Goal: Information Seeking & Learning: Understand process/instructions

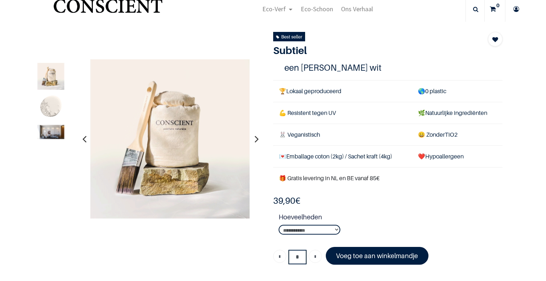
scroll to position [35, 0]
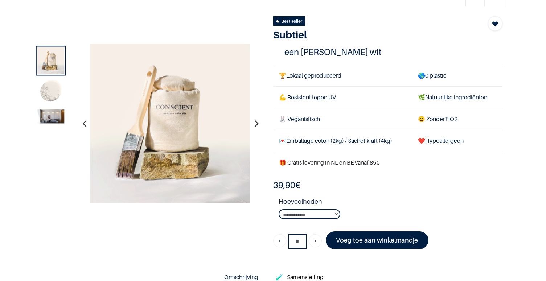
click at [255, 120] on icon "button" at bounding box center [257, 124] width 4 height 20
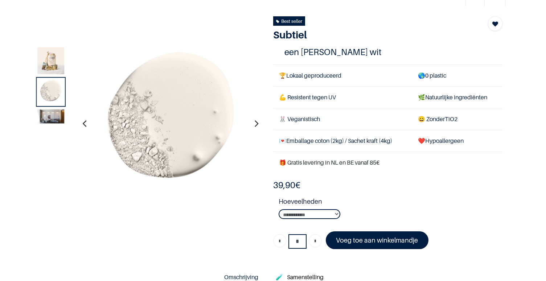
click at [255, 120] on icon "button" at bounding box center [257, 124] width 4 height 20
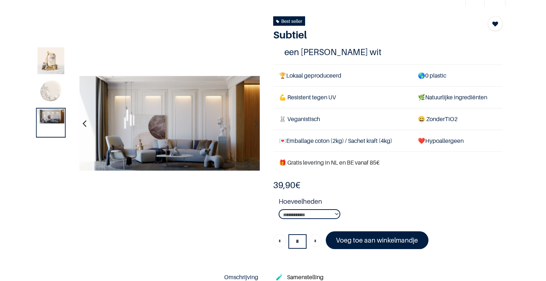
click at [255, 120] on icon "button" at bounding box center [257, 124] width 4 height 20
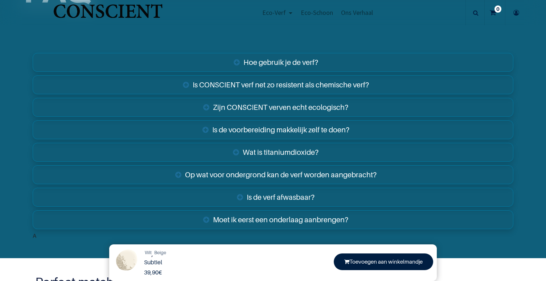
scroll to position [1173, 0]
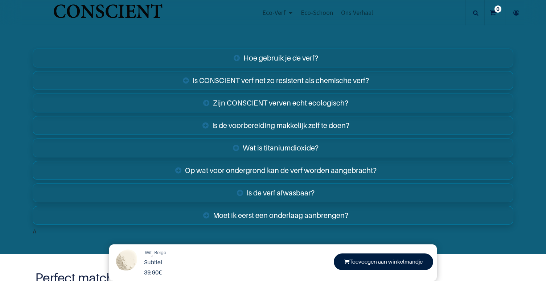
click at [282, 58] on link "Hoe gebruik je de verf?" at bounding box center [273, 58] width 481 height 19
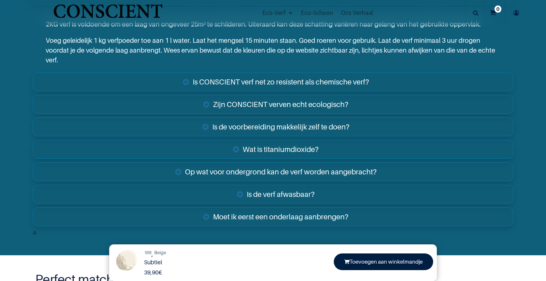
scroll to position [1244, 0]
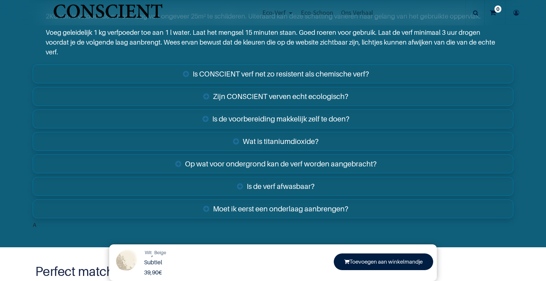
click at [292, 159] on link "Op wat voor ondergrond kan de verf worden aangebracht?" at bounding box center [273, 164] width 481 height 19
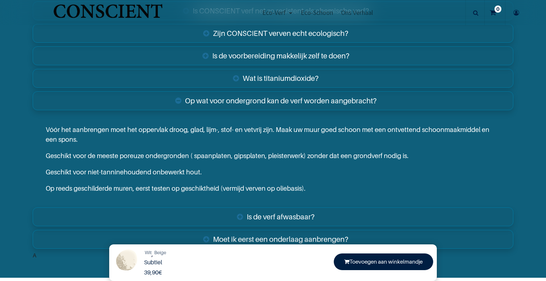
scroll to position [1307, 0]
